Goal: Find specific page/section

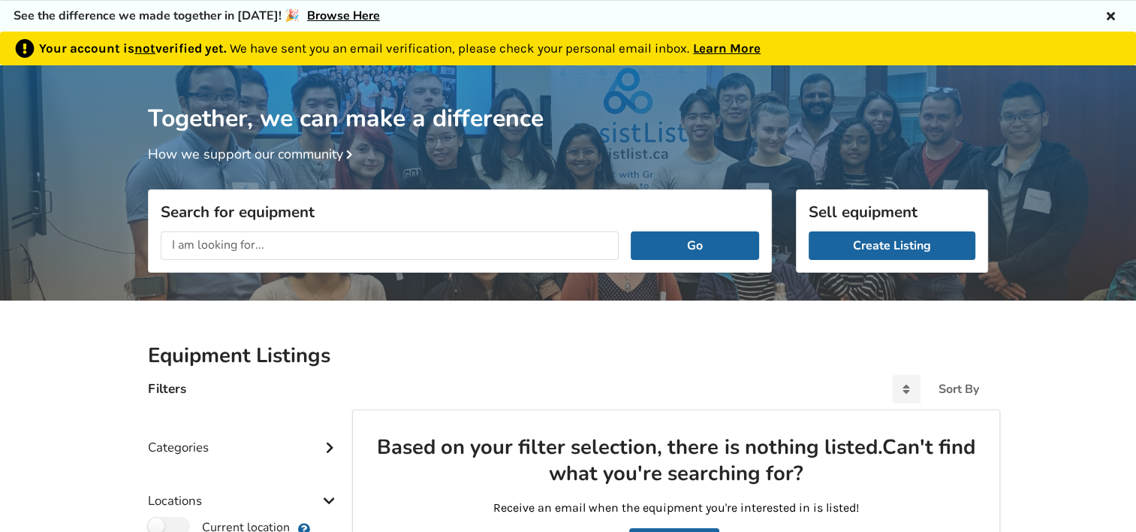
scroll to position [108, 0]
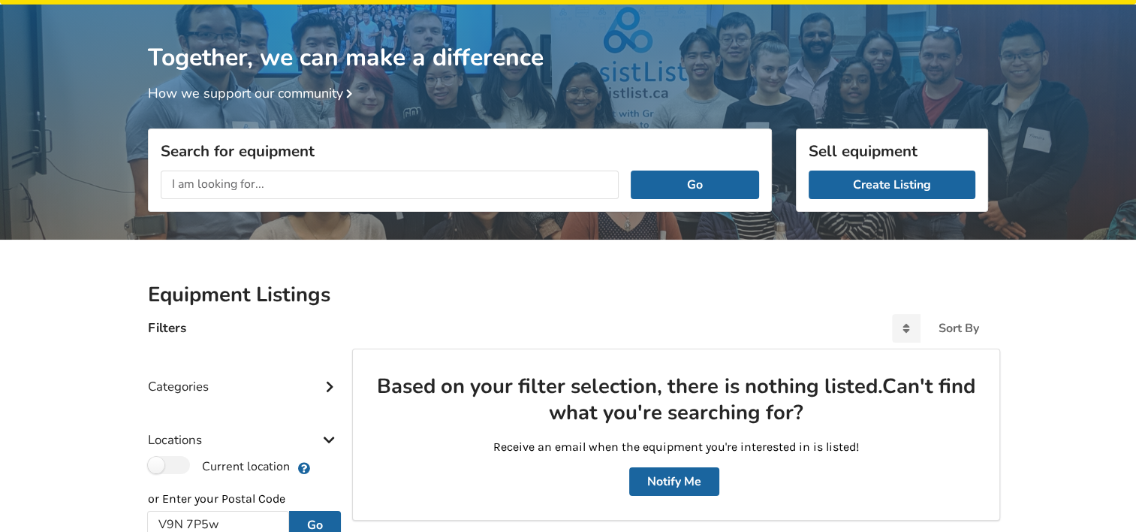
type input "V9N 7P5w"
click at [212, 189] on input "text" at bounding box center [390, 184] width 458 height 29
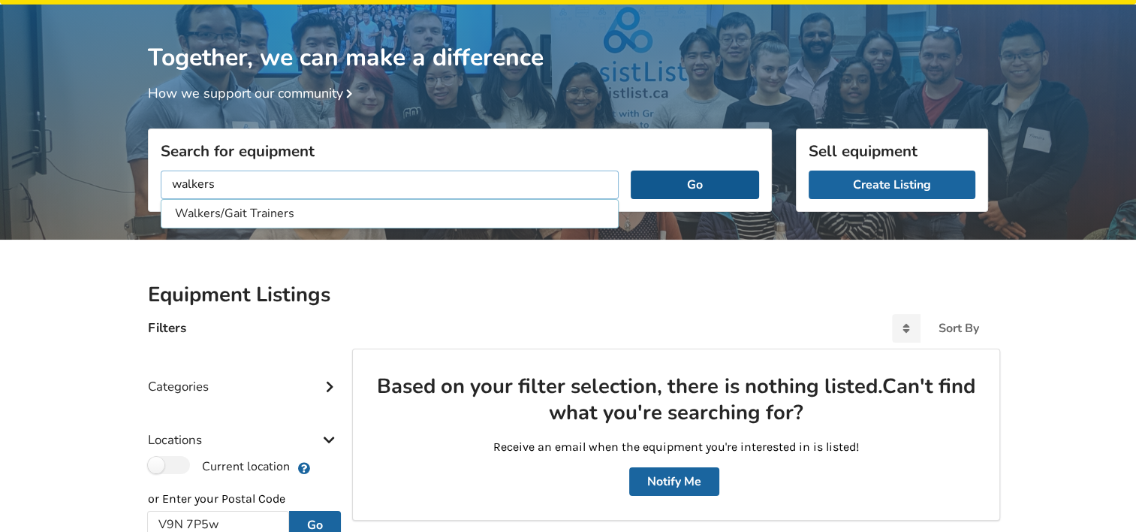
type input "walkers"
click at [688, 174] on button "Go" at bounding box center [695, 184] width 128 height 29
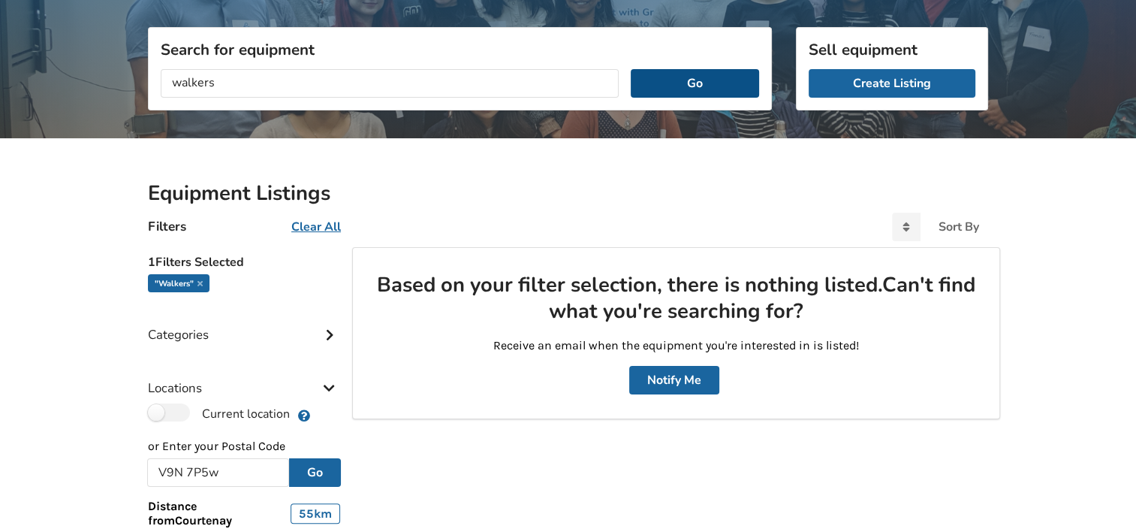
scroll to position [171, 0]
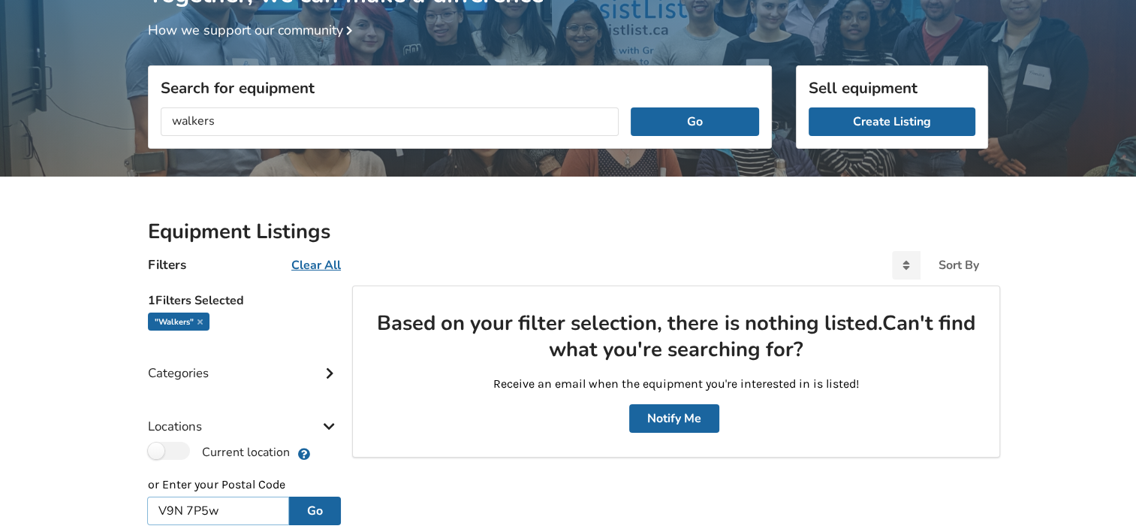
click at [221, 505] on input "V9N 7P5w" at bounding box center [218, 510] width 142 height 29
type input "V9N 7P5"
click at [306, 505] on button "Go" at bounding box center [315, 510] width 52 height 29
click at [706, 112] on button "Go" at bounding box center [695, 121] width 128 height 29
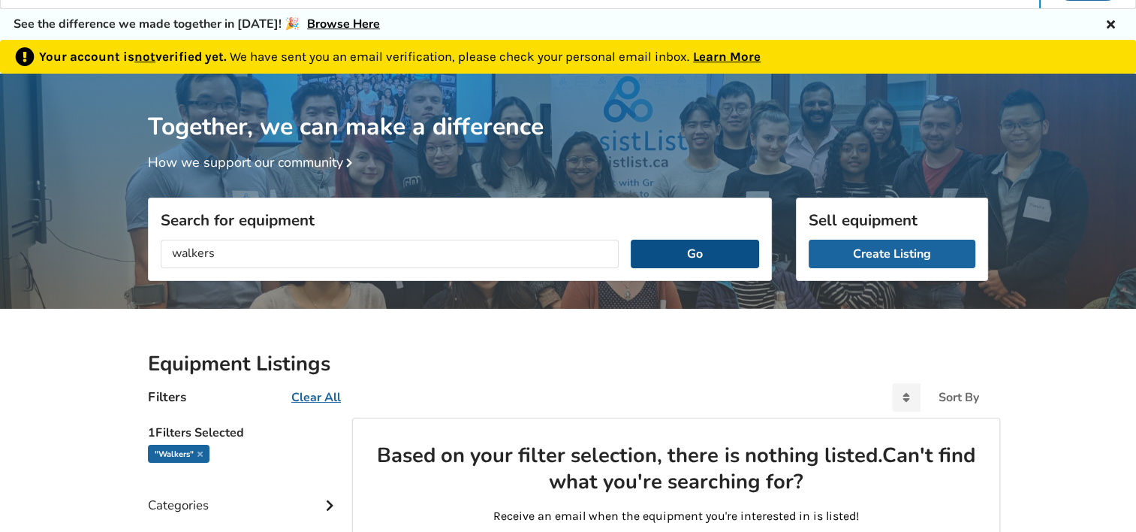
scroll to position [0, 0]
